Goal: Task Accomplishment & Management: Use online tool/utility

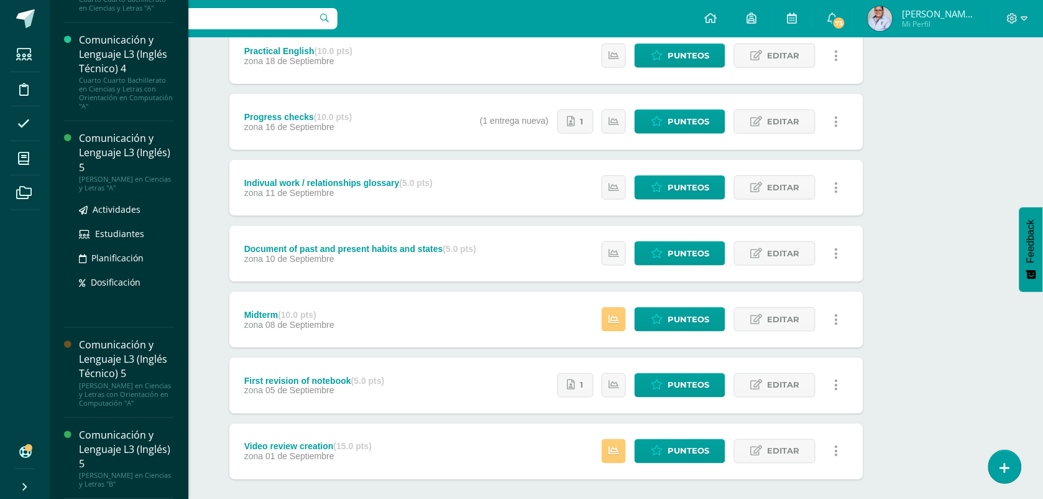
scroll to position [212, 0]
click at [118, 203] on span "Actividades" at bounding box center [117, 209] width 48 height 12
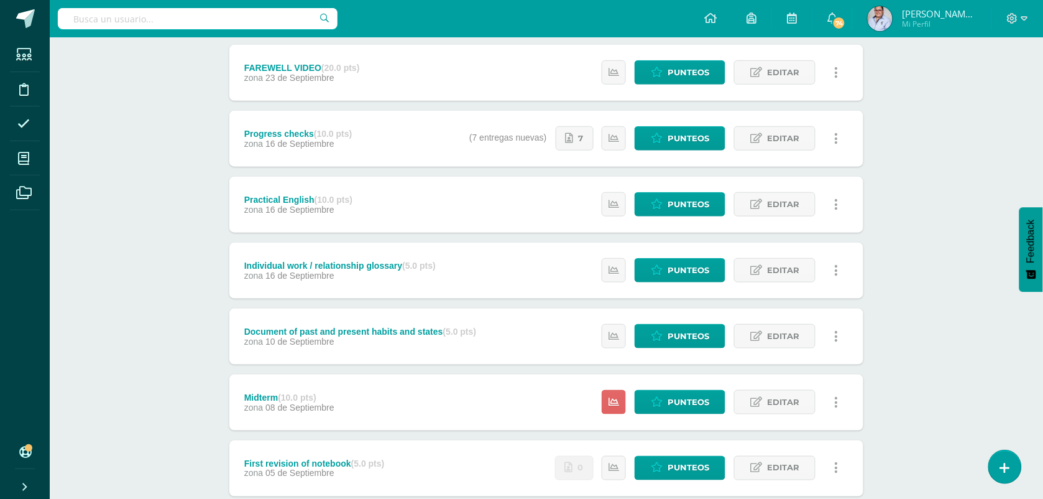
scroll to position [233, 0]
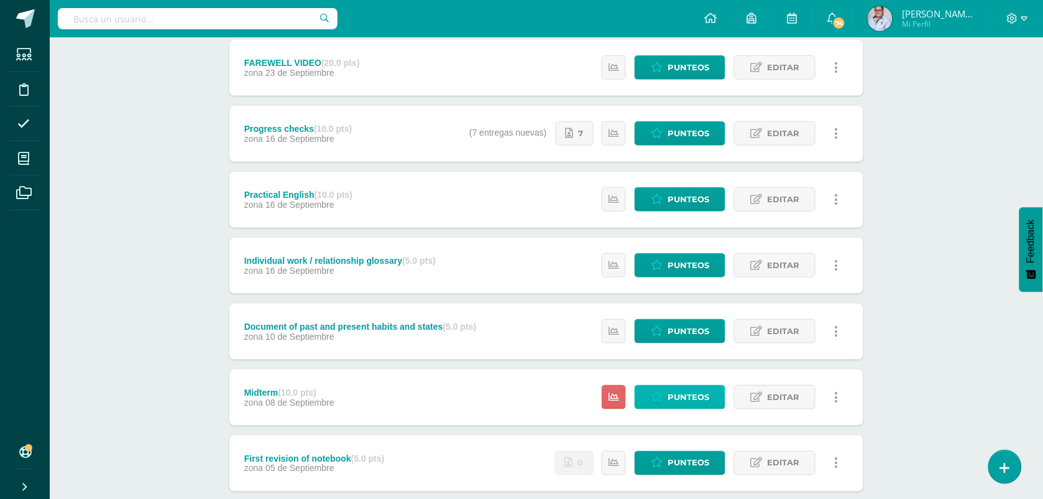
click at [695, 396] on span "Punteos" at bounding box center [689, 396] width 42 height 23
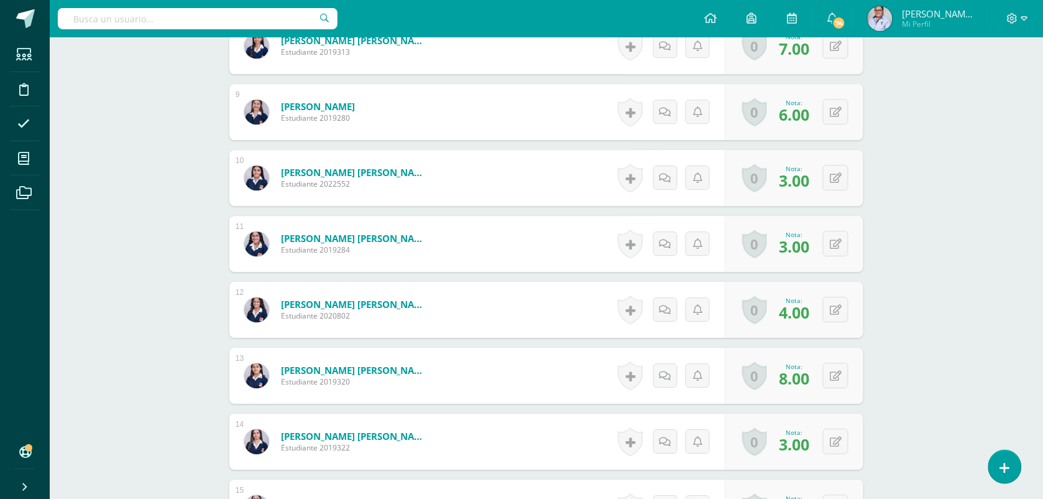
scroll to position [937, 0]
click at [841, 244] on icon at bounding box center [836, 243] width 12 height 11
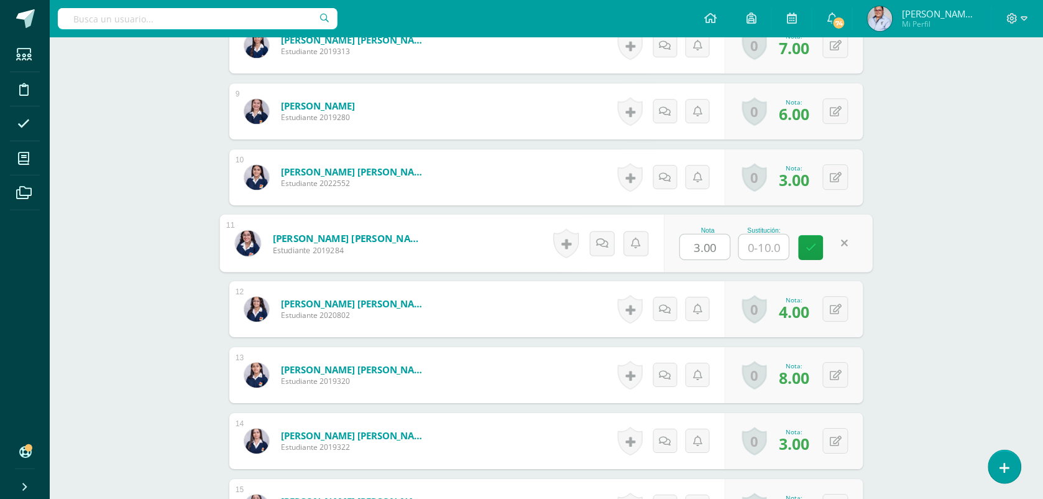
click at [765, 249] on input "text" at bounding box center [764, 246] width 50 height 25
click at [808, 247] on icon at bounding box center [811, 247] width 11 height 11
click at [843, 244] on button at bounding box center [844, 243] width 26 height 26
click at [813, 249] on icon at bounding box center [811, 247] width 11 height 11
type input "7"
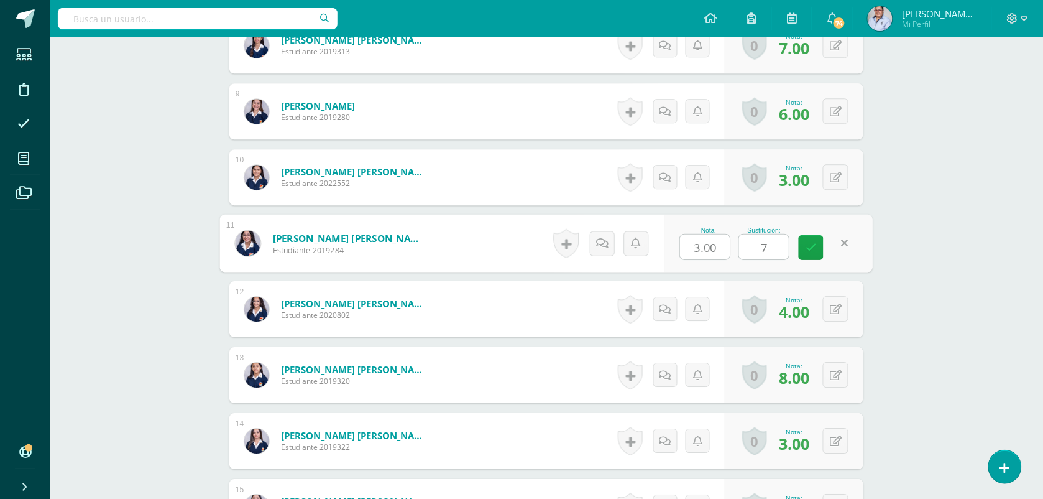
click at [914, 200] on div "Comunicación y Lenguaje L3 (Inglés) 5 Quinto Quinto Bachillerato en Ciencias y …" at bounding box center [546, 53] width 993 height 1907
